Goal: Task Accomplishment & Management: Use online tool/utility

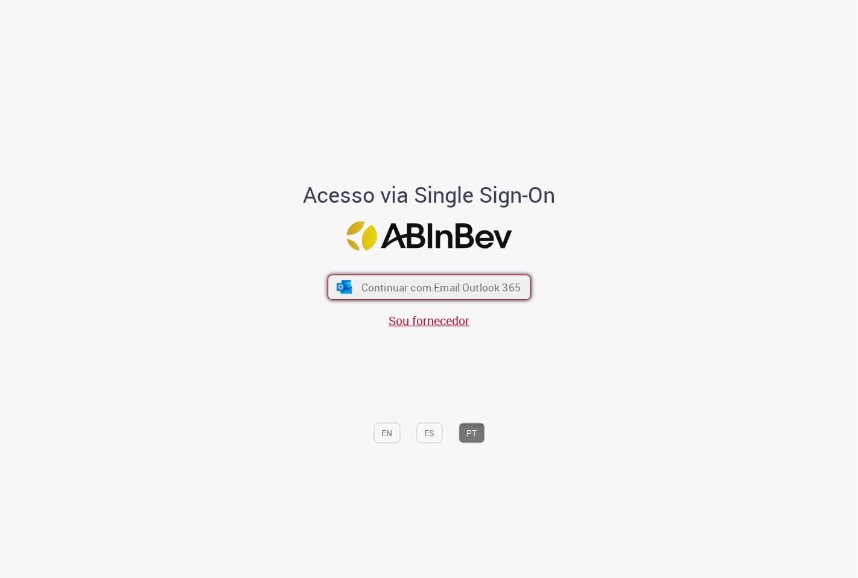
click at [471, 285] on span "Continuar com Email Outlook 365" at bounding box center [440, 288] width 159 height 14
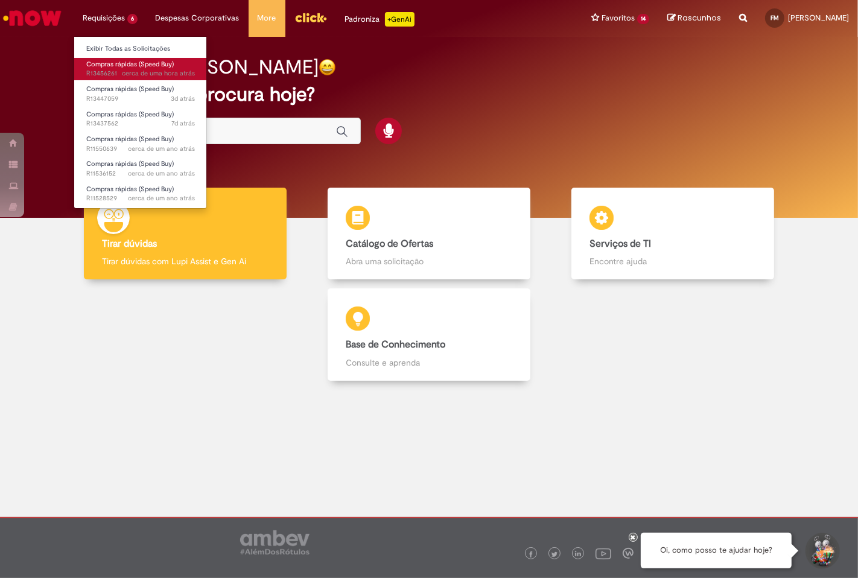
click at [109, 63] on span "Compras rápidas (Speed Buy)" at bounding box center [129, 64] width 87 height 9
click at [160, 64] on span "Compras rápidas (Speed Buy)" at bounding box center [129, 64] width 87 height 9
